Goal: Task Accomplishment & Management: Manage account settings

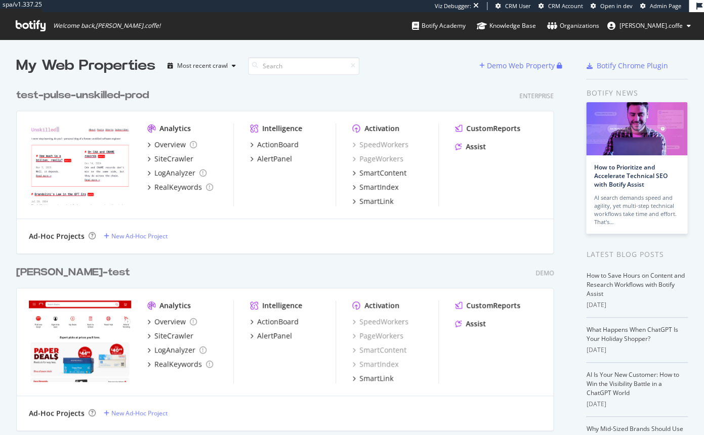
scroll to position [435, 704]
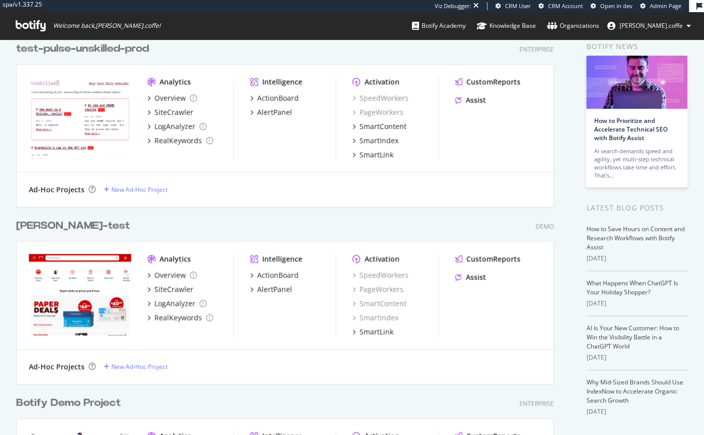
click at [55, 222] on div "[PERSON_NAME]-test" at bounding box center [73, 226] width 114 height 15
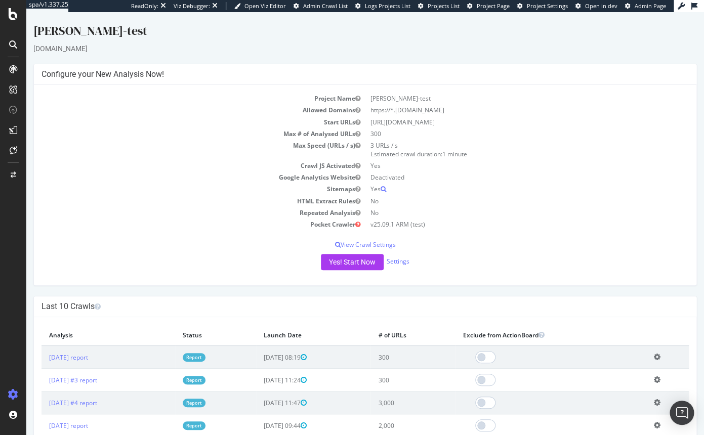
click at [503, 8] on span "Project Page" at bounding box center [493, 6] width 33 height 8
click at [403, 264] on link "Settings" at bounding box center [398, 261] width 23 height 9
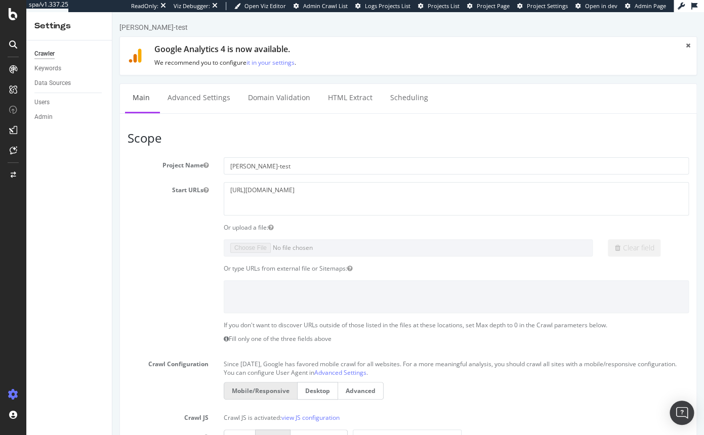
click at [210, 113] on ul "Main Advanced Settings Domain Validation HTML Extract Scheduling" at bounding box center [408, 99] width 578 height 30
click at [204, 96] on link "Advanced Settings" at bounding box center [199, 98] width 78 height 28
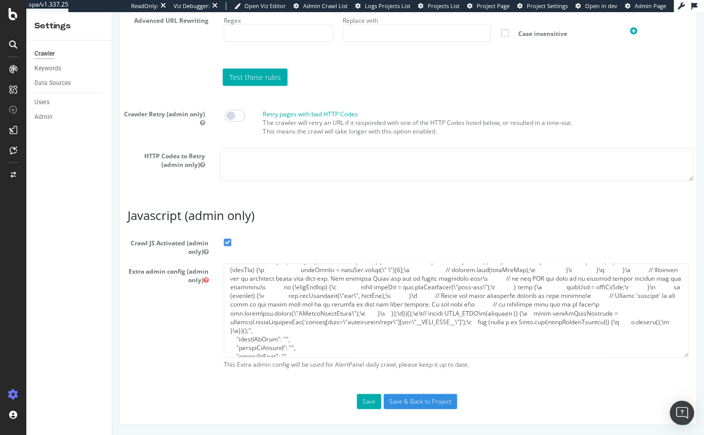
scroll to position [503, 0]
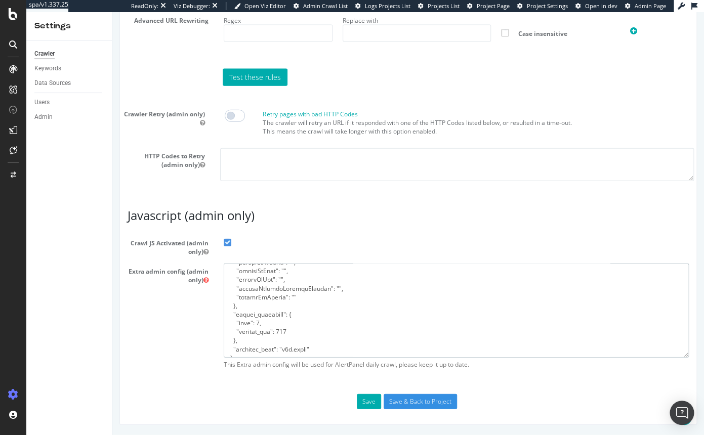
drag, startPoint x: 322, startPoint y: 341, endPoint x: 321, endPoint y: 336, distance: 5.1
click at [321, 336] on textarea at bounding box center [456, 311] width 465 height 94
type textarea "{ "flags": [ "cube" ], "beta": { "pap_mini_rules": [ "++ *[DOMAIN_NAME][URL] #n…"
click at [378, 403] on button "Save" at bounding box center [369, 401] width 24 height 15
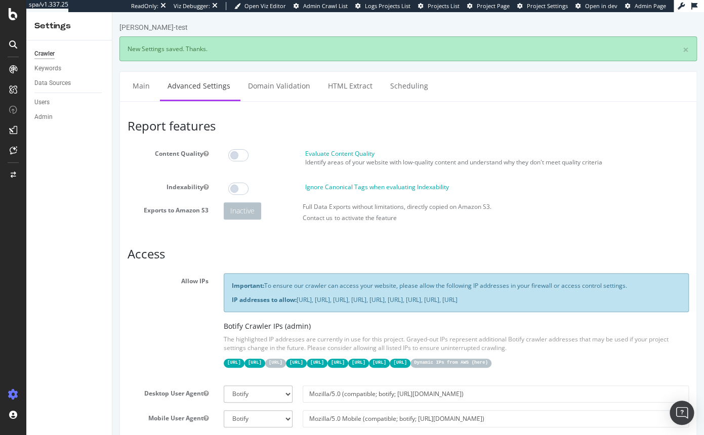
scroll to position [0, 0]
click at [133, 82] on link "Main" at bounding box center [141, 86] width 32 height 28
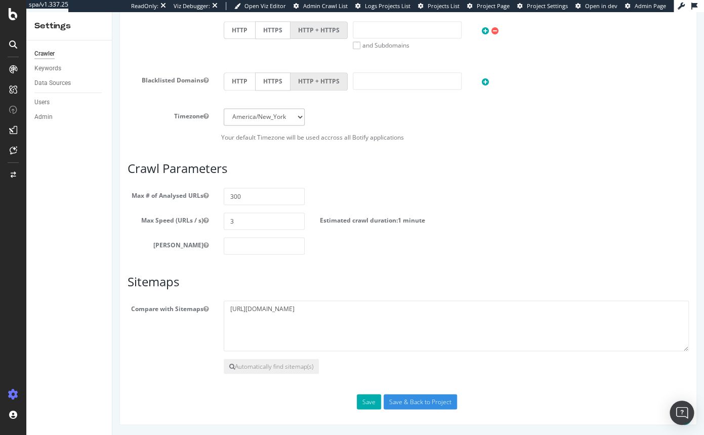
scroll to position [458, 0]
click at [258, 224] on input "3" at bounding box center [264, 221] width 81 height 17
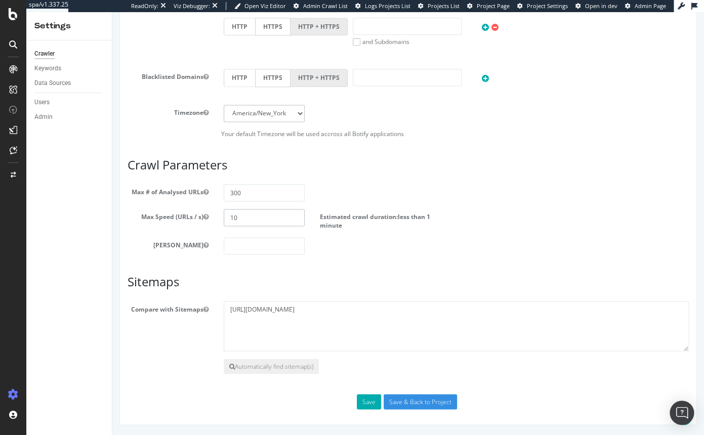
type input "10"
click at [256, 200] on input "300" at bounding box center [264, 192] width 81 height 17
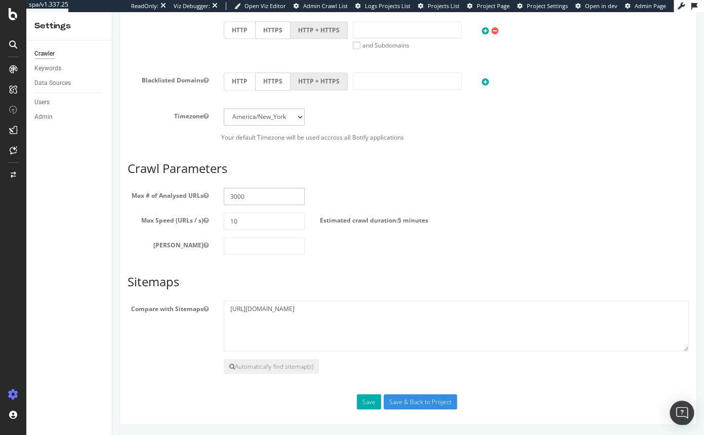
type input "3000"
click at [229, 225] on input "10" at bounding box center [264, 221] width 81 height 17
type input "20"
click at [229, 201] on input "3000" at bounding box center [264, 196] width 81 height 17
type input "10000"
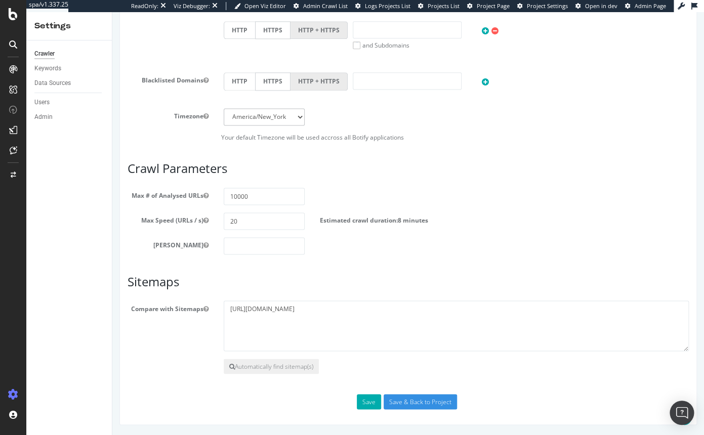
click at [422, 274] on div "Scope Project Name [PERSON_NAME]-test Start URLs [URL][DOMAIN_NAME] Or upload a…" at bounding box center [408, 45] width 561 height 730
click at [370, 402] on button "Save" at bounding box center [369, 401] width 24 height 15
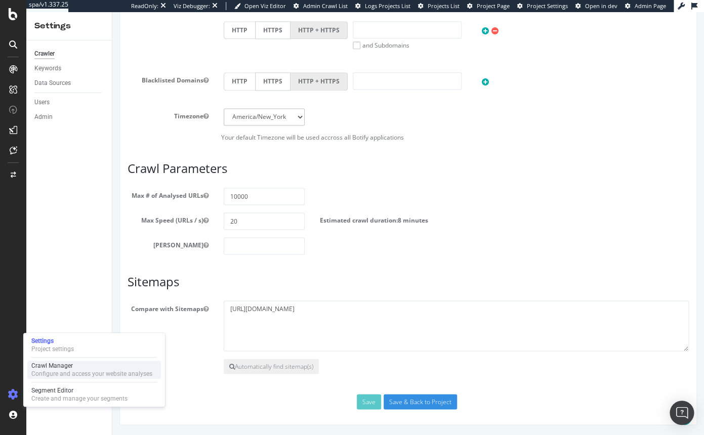
click at [65, 367] on div "Crawl Manager" at bounding box center [91, 366] width 121 height 8
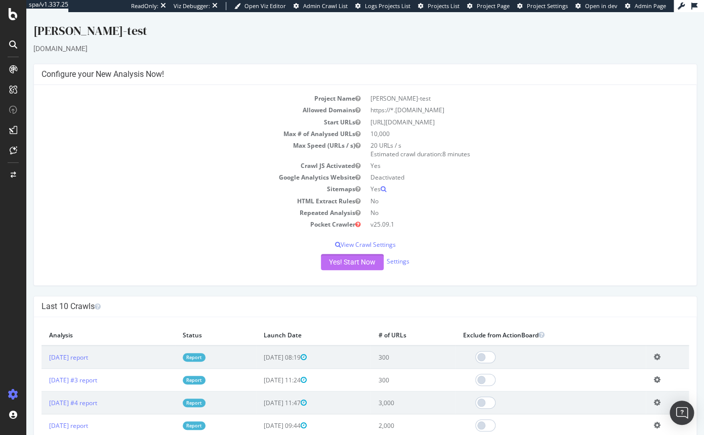
click at [365, 263] on button "Yes! Start Now" at bounding box center [352, 262] width 63 height 16
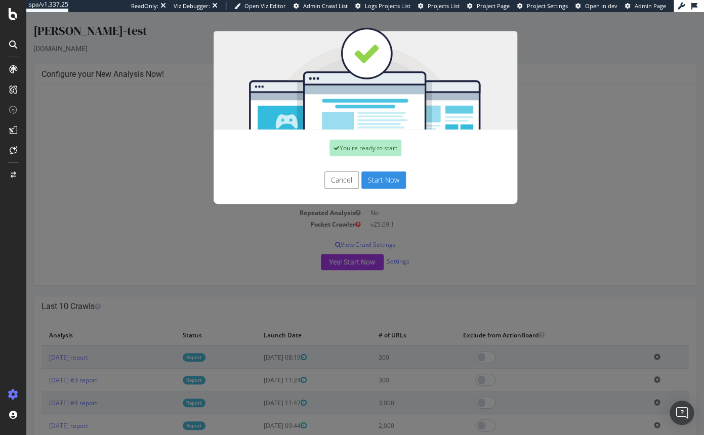
click at [391, 181] on button "Start Now" at bounding box center [383, 180] width 45 height 17
